Goal: Information Seeking & Learning: Stay updated

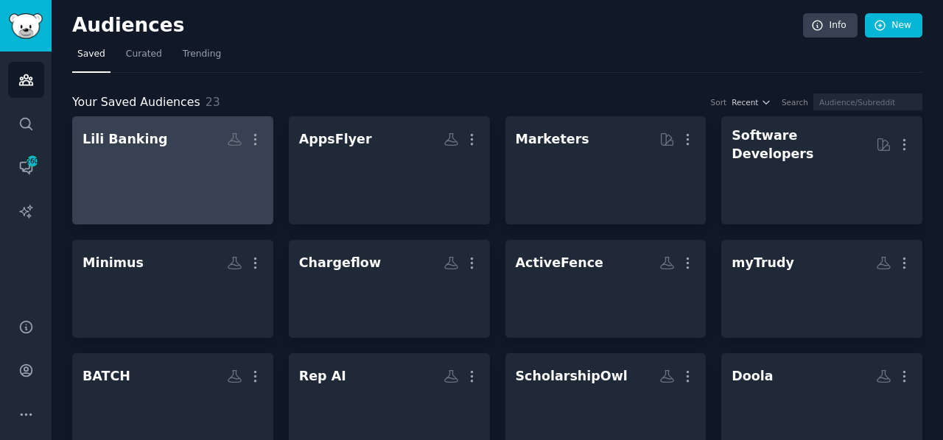
click at [113, 200] on div at bounding box center [172, 178] width 180 height 52
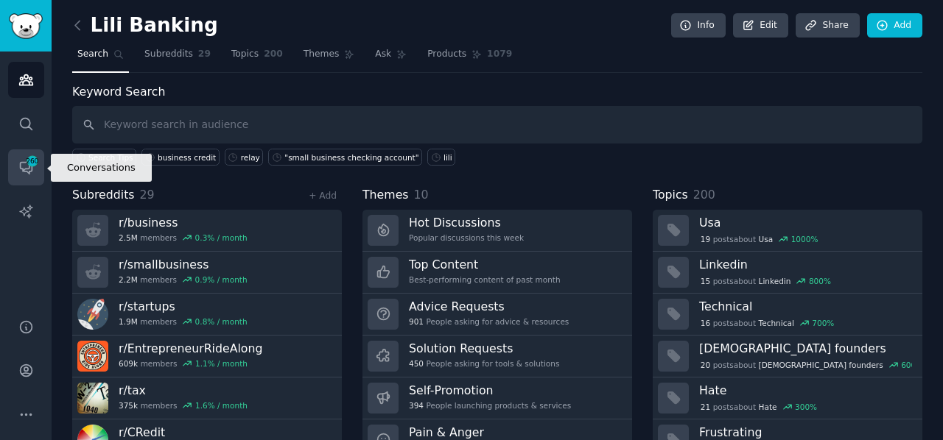
click at [28, 169] on icon "Sidebar" at bounding box center [26, 169] width 12 height 12
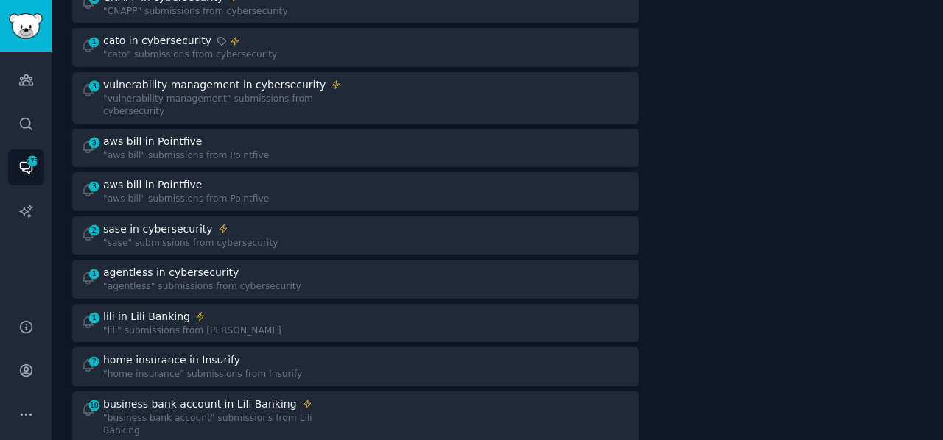
scroll to position [384, 0]
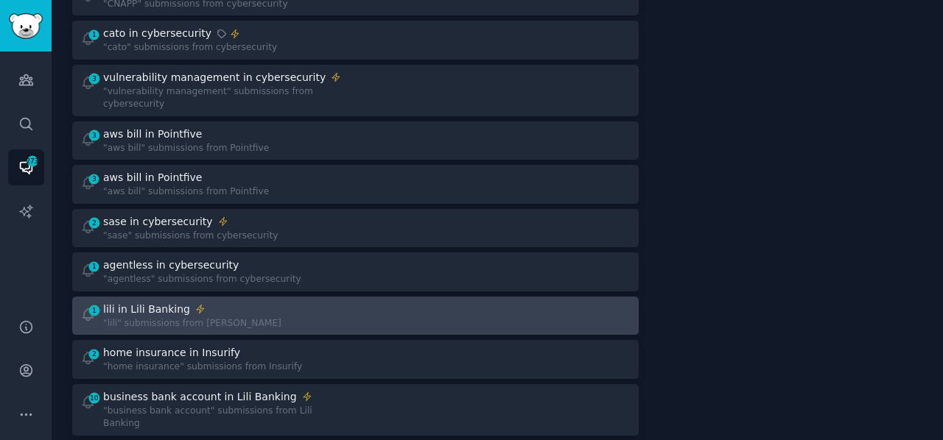
click at [143, 302] on div "lili in Lili Banking" at bounding box center [146, 309] width 87 height 15
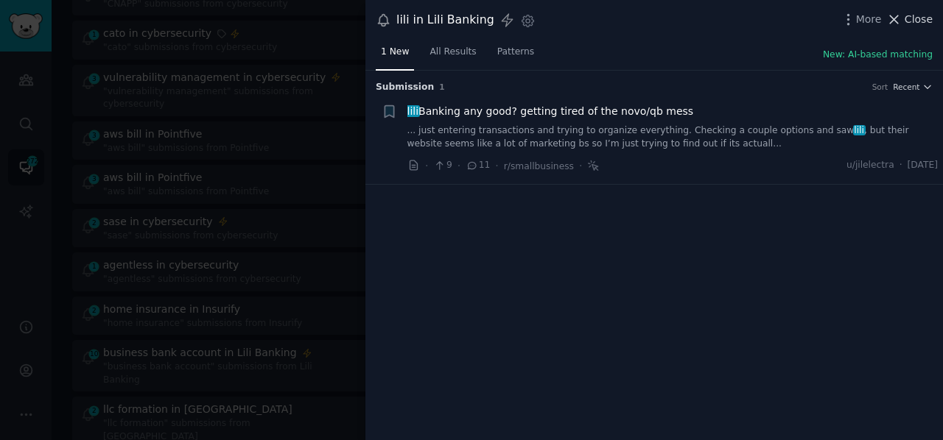
click at [913, 15] on span "Close" at bounding box center [919, 19] width 28 height 15
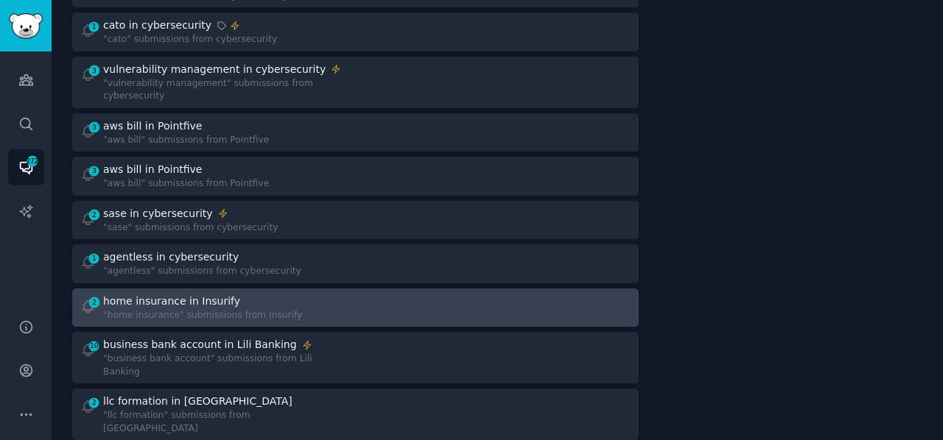
scroll to position [396, 0]
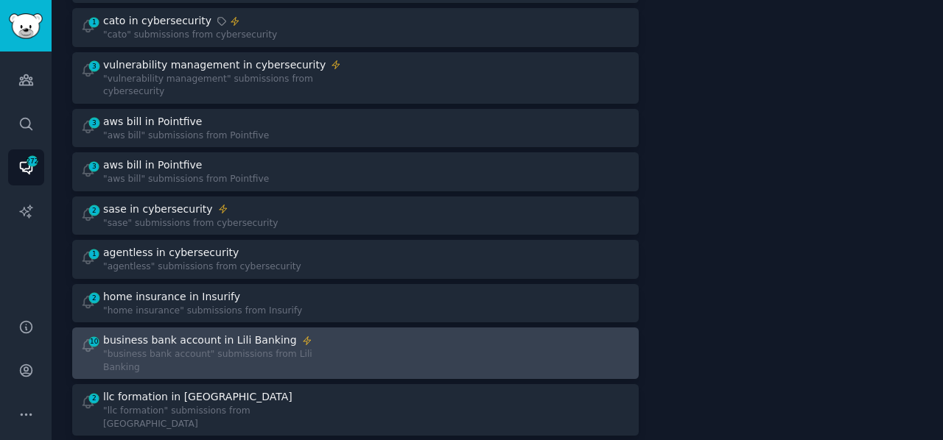
click at [178, 348] on div ""business bank account" submissions from Lili Banking" at bounding box center [224, 361] width 242 height 26
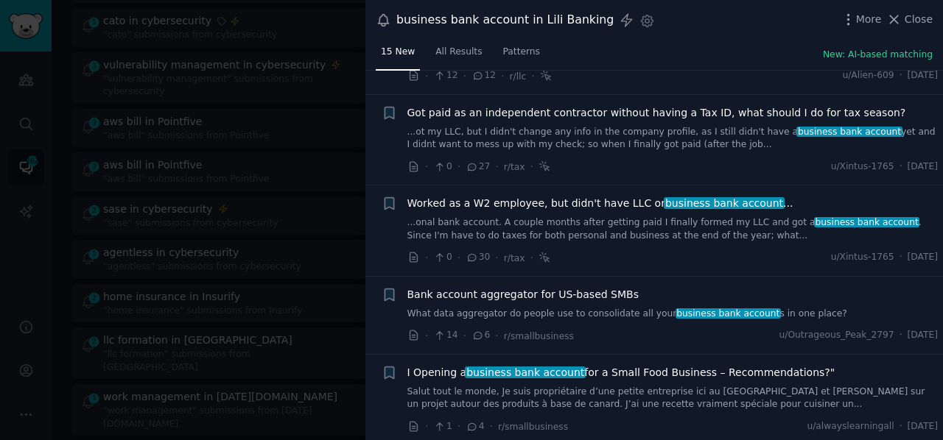
scroll to position [459, 0]
